Goal: Find specific page/section: Find specific page/section

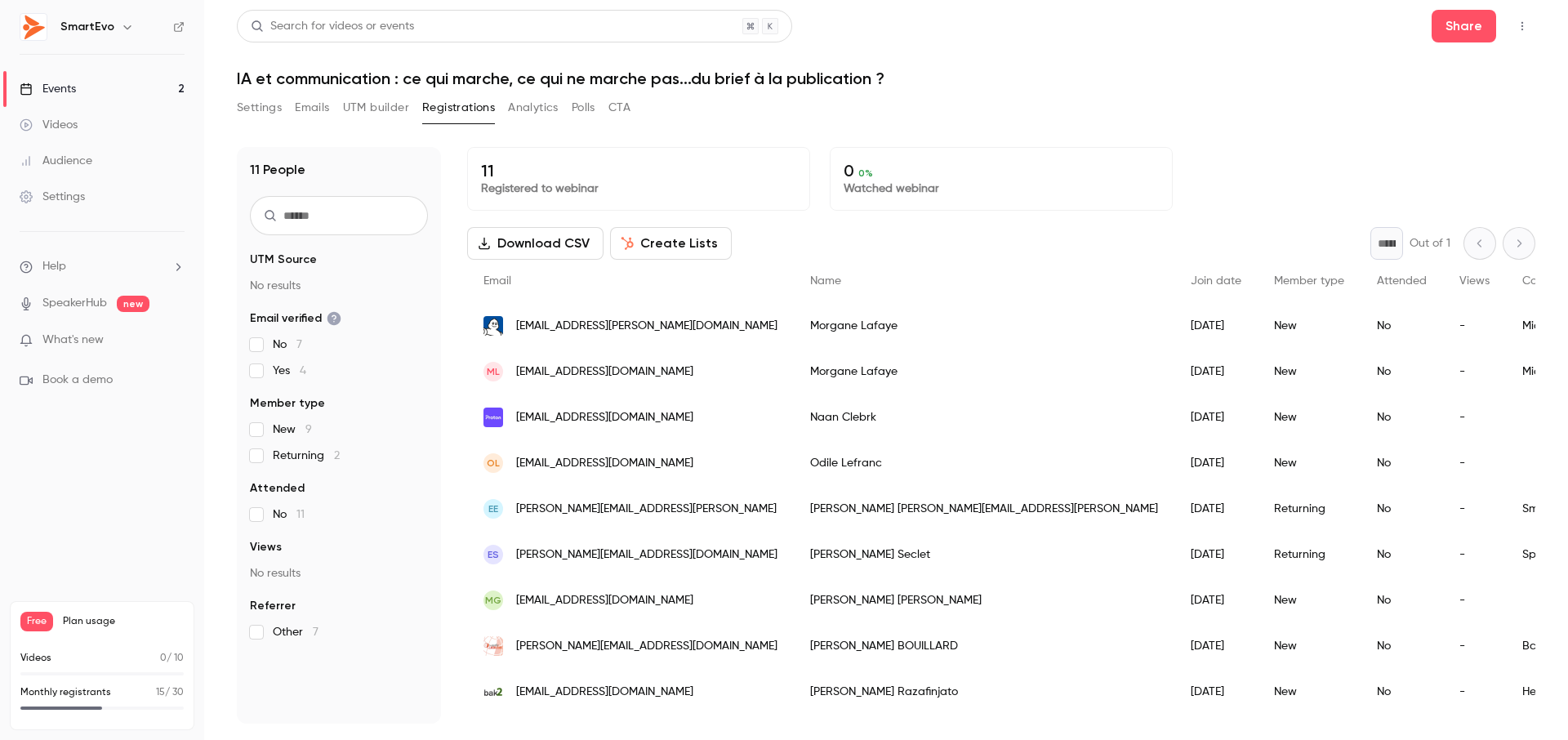
click at [69, 338] on span "What's new" at bounding box center [73, 340] width 61 height 17
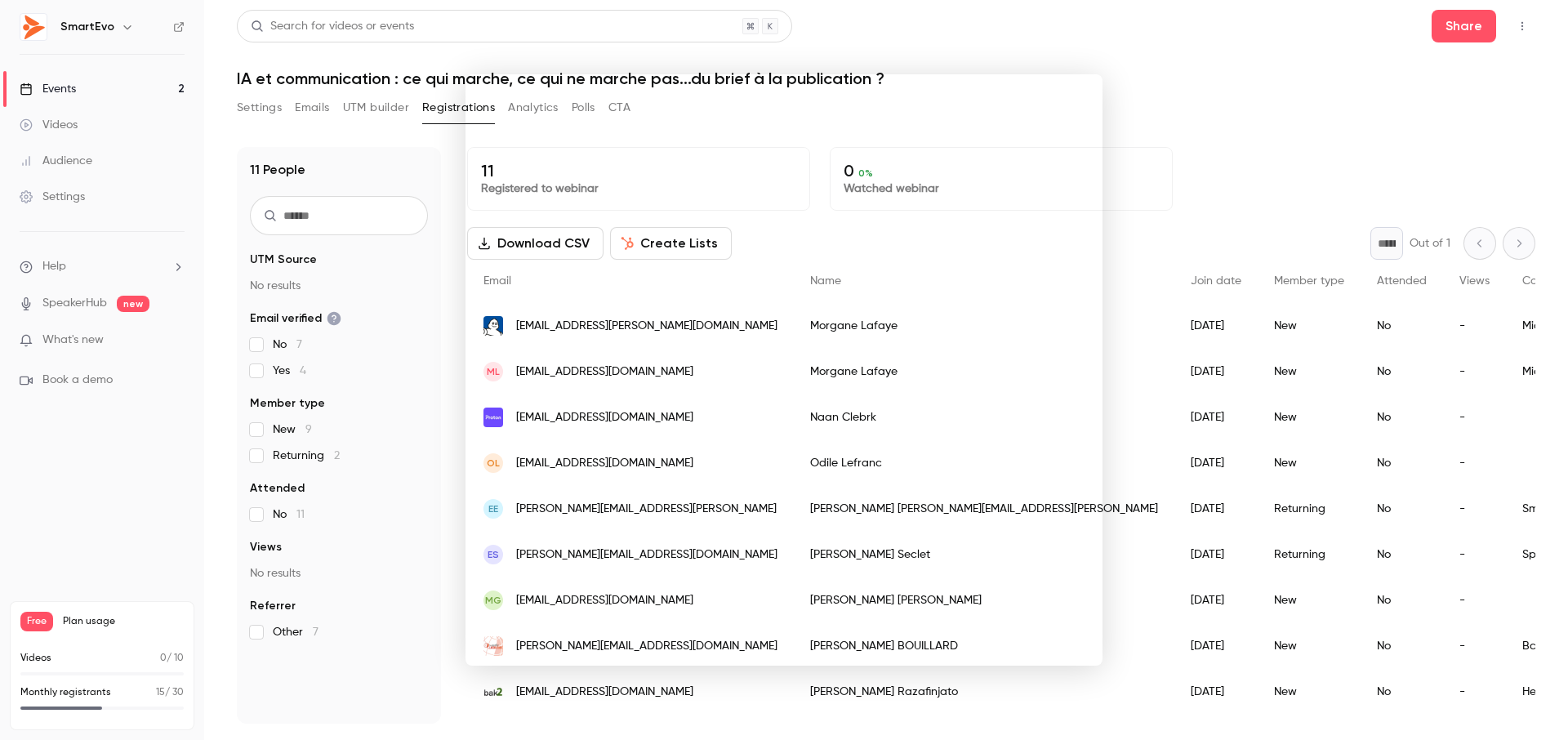
click at [1178, 103] on div at bounding box center [784, 370] width 1568 height 740
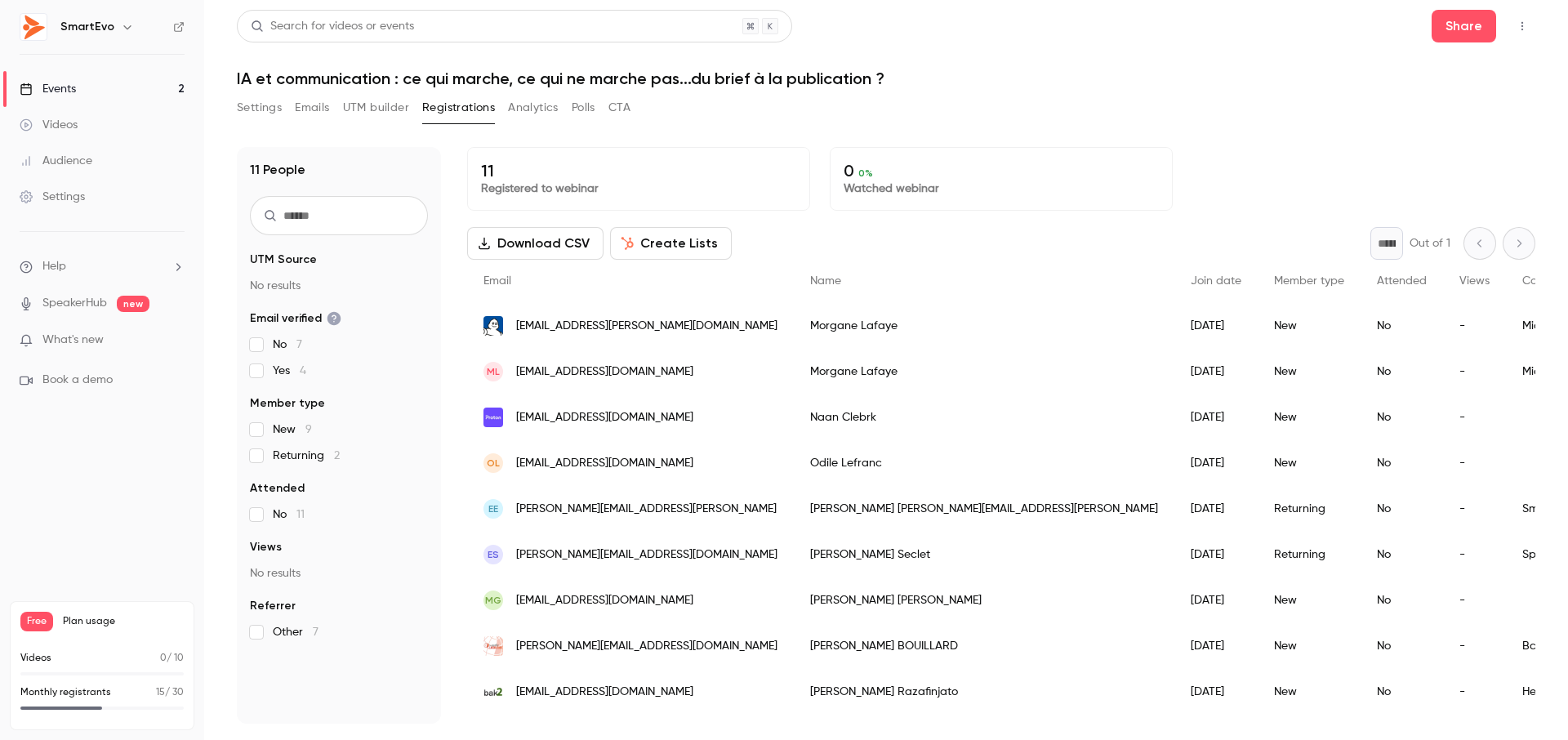
click at [80, 95] on link "Events 2" at bounding box center [102, 88] width 204 height 36
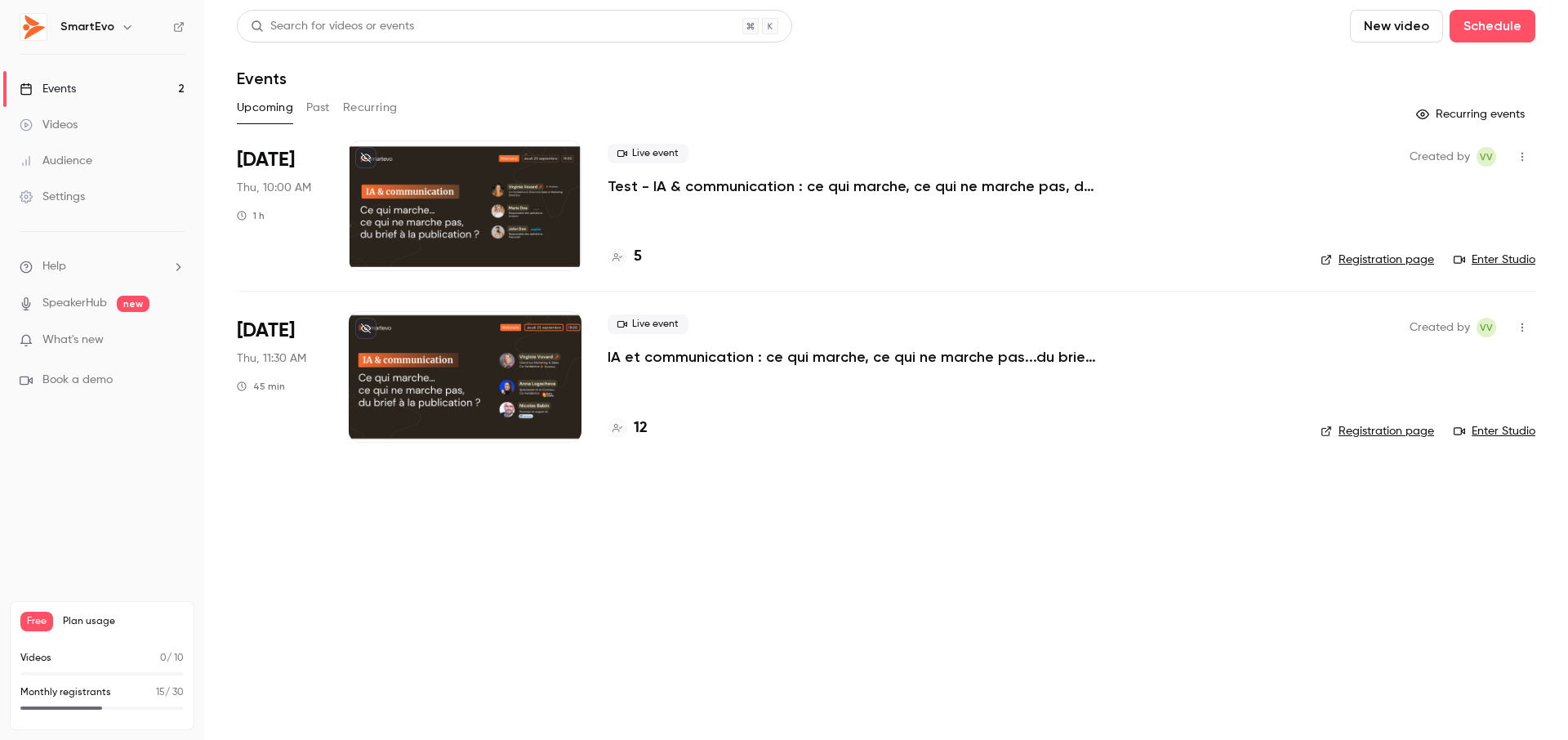
click at [512, 201] on div at bounding box center [465, 206] width 233 height 131
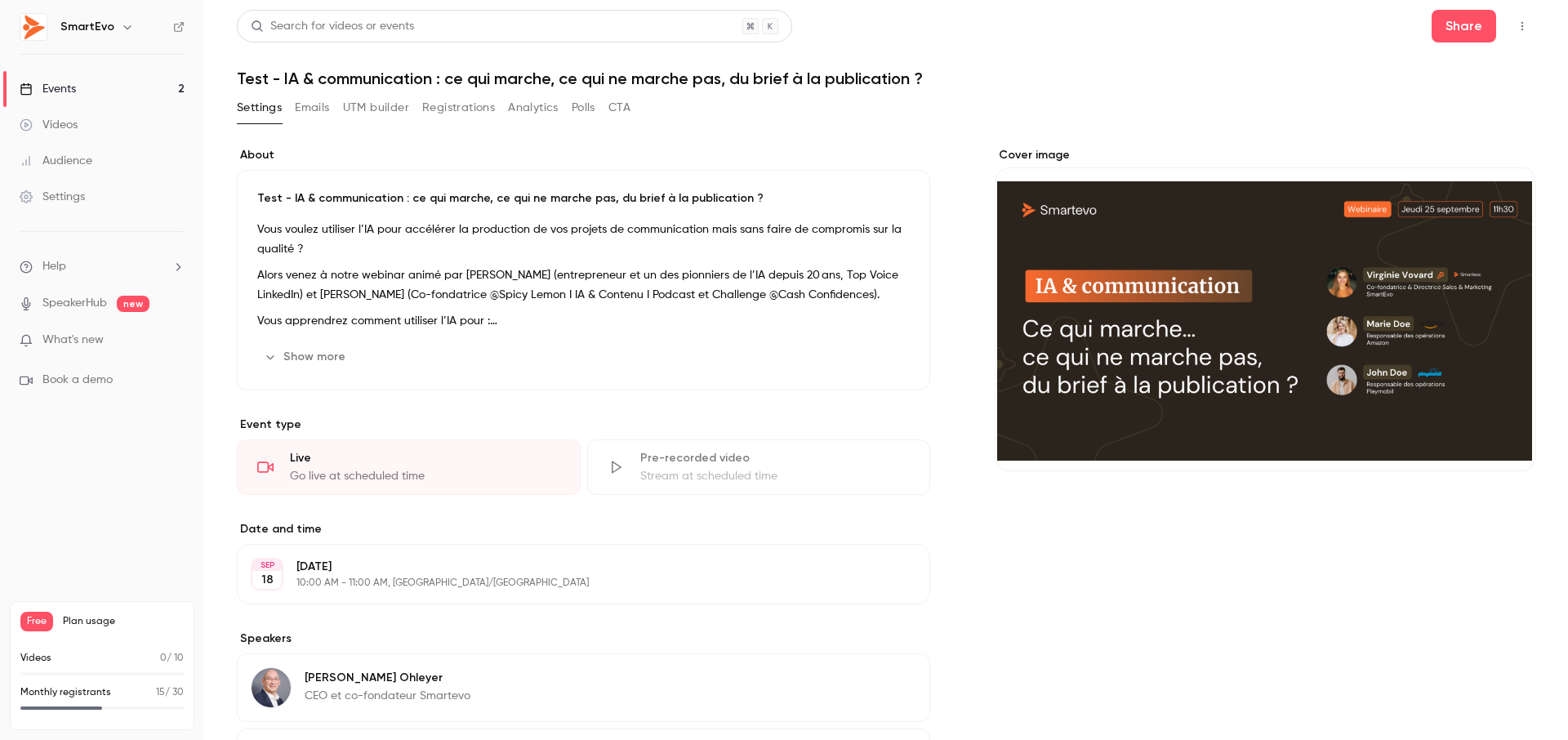
click at [483, 109] on button "Registrations" at bounding box center [458, 108] width 72 height 26
